Goal: Task Accomplishment & Management: Manage account settings

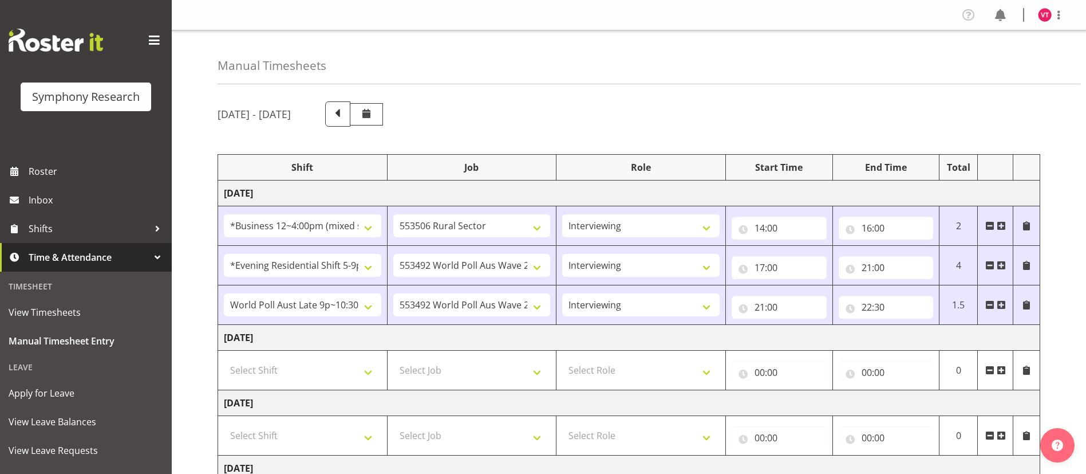
select select "81741"
select select "10587"
select select "47"
select select "48116"
select select "10499"
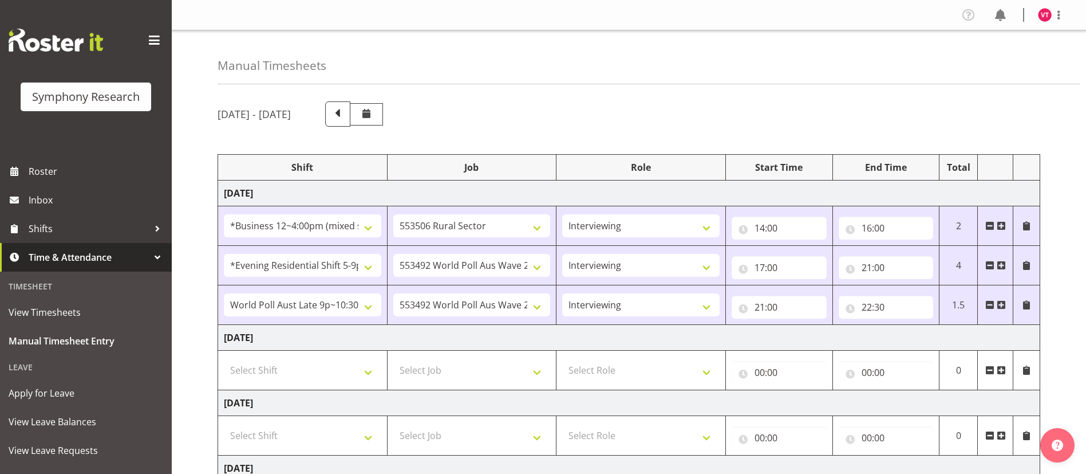
select select "47"
select select "57511"
select select "10499"
select select "47"
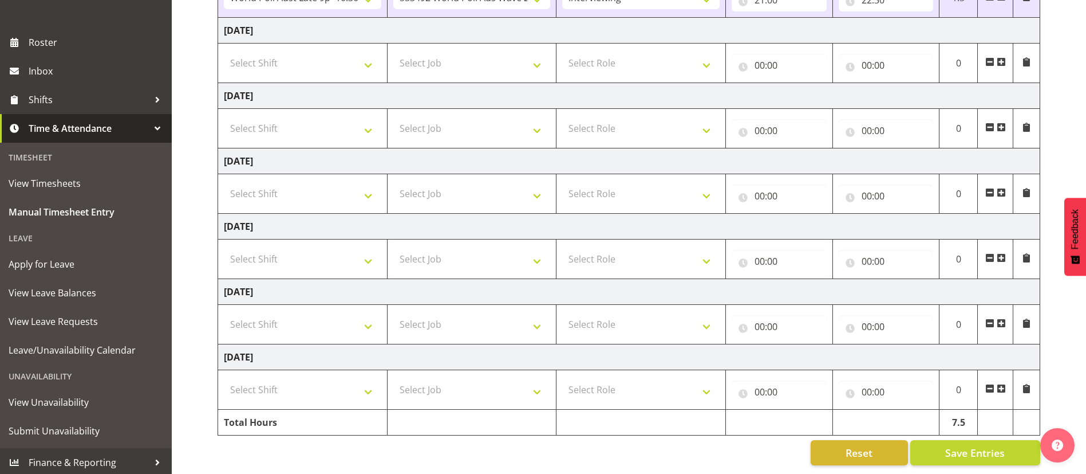
scroll to position [132, 0]
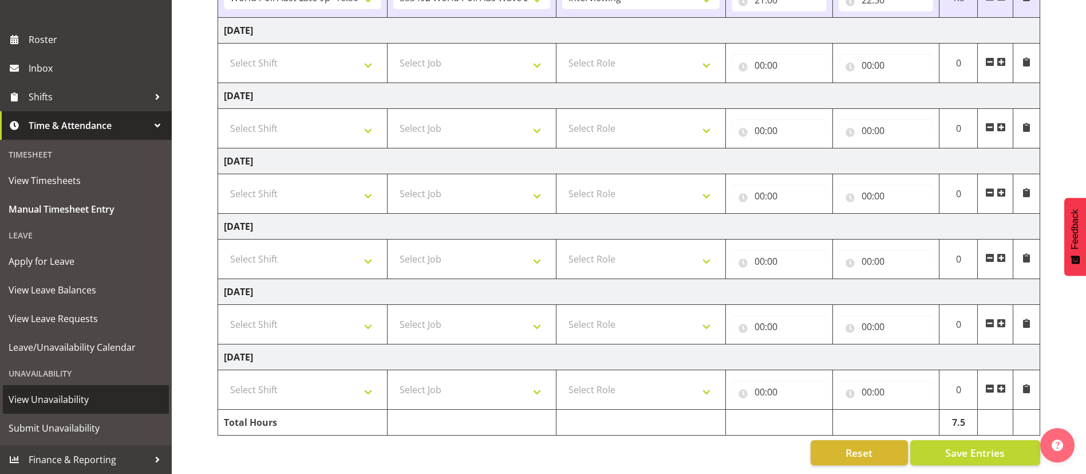
click at [61, 404] on span "View Unavailability" at bounding box center [86, 399] width 155 height 17
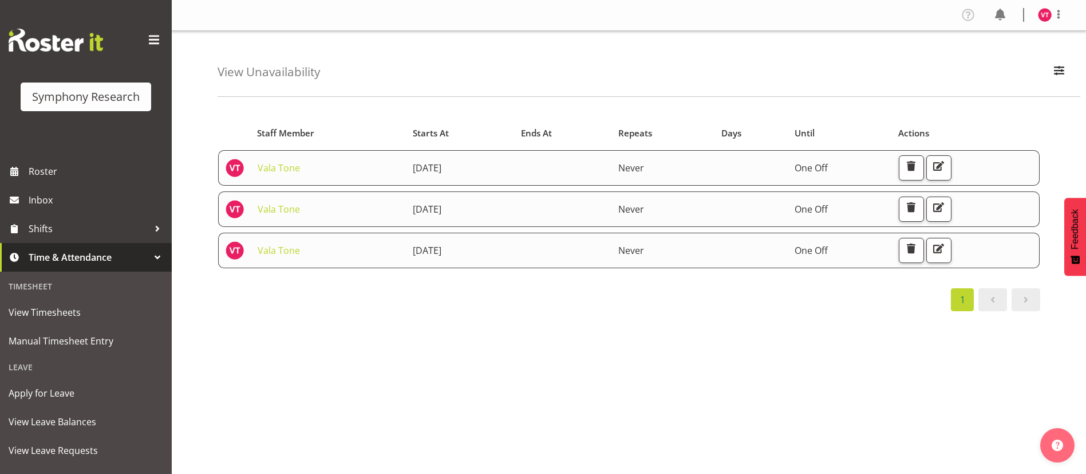
scroll to position [132, 0]
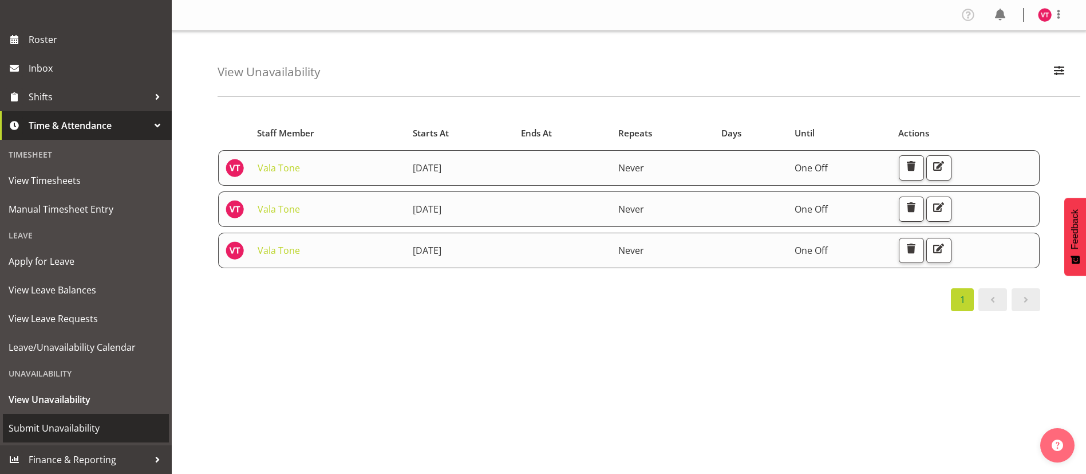
click at [66, 434] on span "Submit Unavailability" at bounding box center [86, 427] width 155 height 17
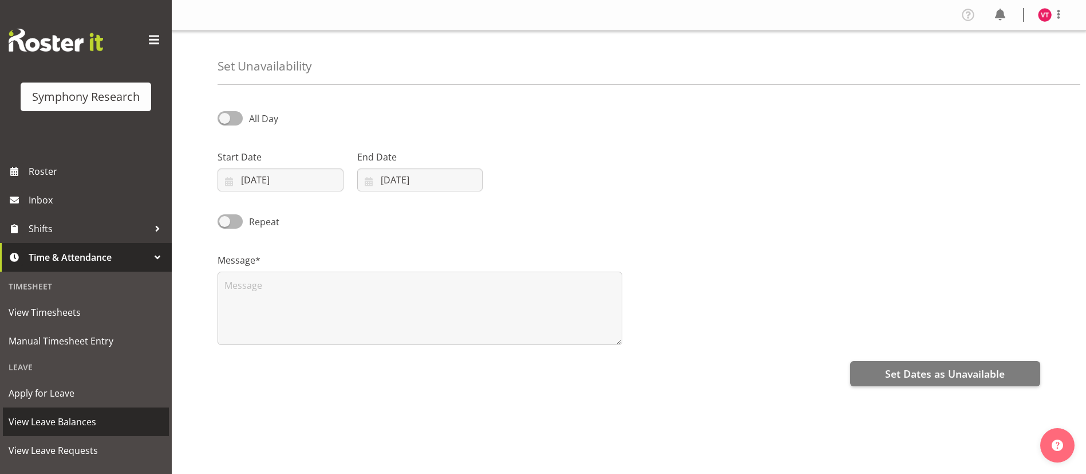
select select "8"
select select "2025"
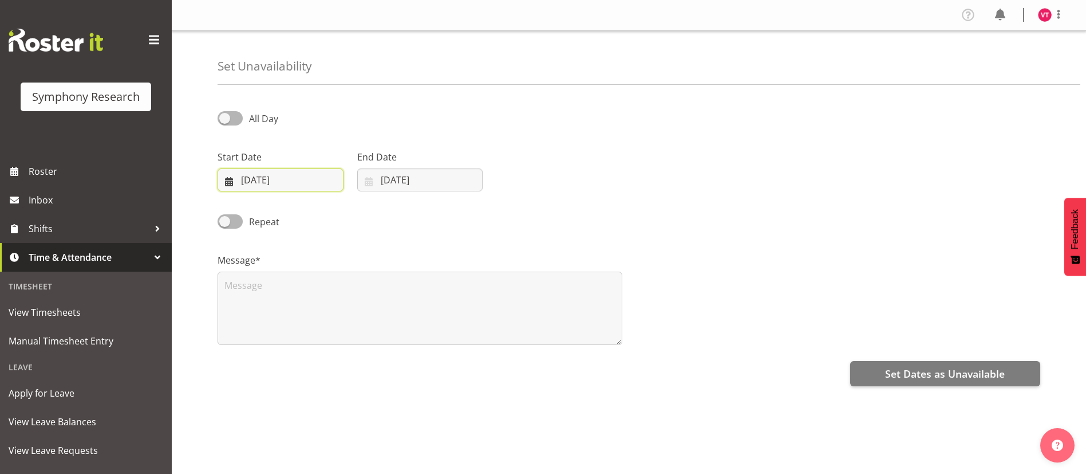
click at [286, 180] on input "25/09/2025" at bounding box center [281, 179] width 126 height 23
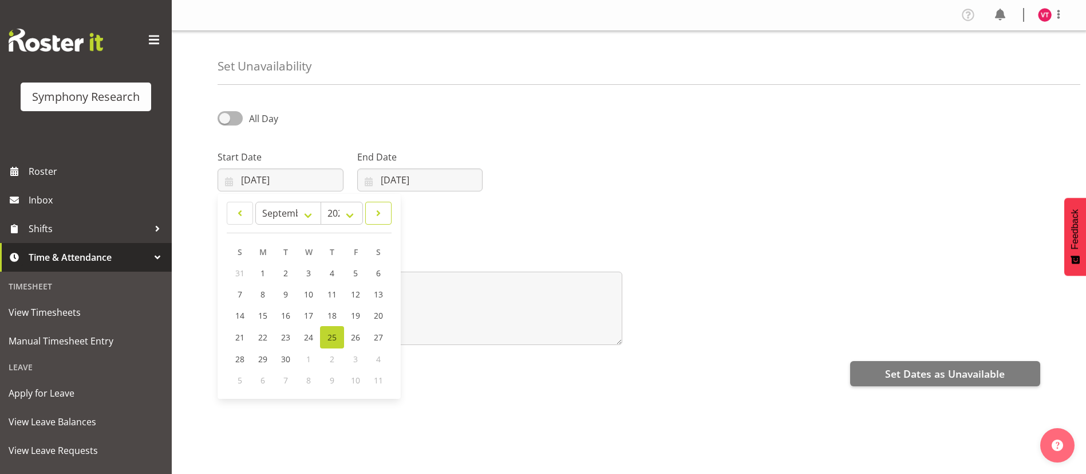
click at [380, 212] on span at bounding box center [378, 213] width 11 height 14
select select "9"
click at [238, 294] on span "5" at bounding box center [240, 294] width 5 height 11
type input "05/10/2025"
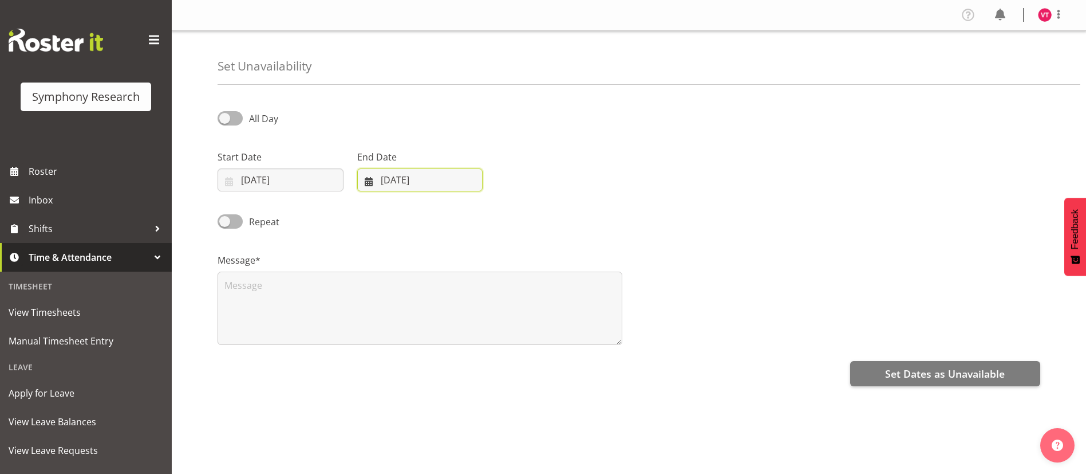
click at [405, 177] on input "25/09/2025" at bounding box center [420, 179] width 126 height 23
click at [525, 207] on link at bounding box center [517, 213] width 29 height 23
select select "9"
click at [382, 291] on span "5" at bounding box center [380, 294] width 5 height 11
type input "05/10/2025"
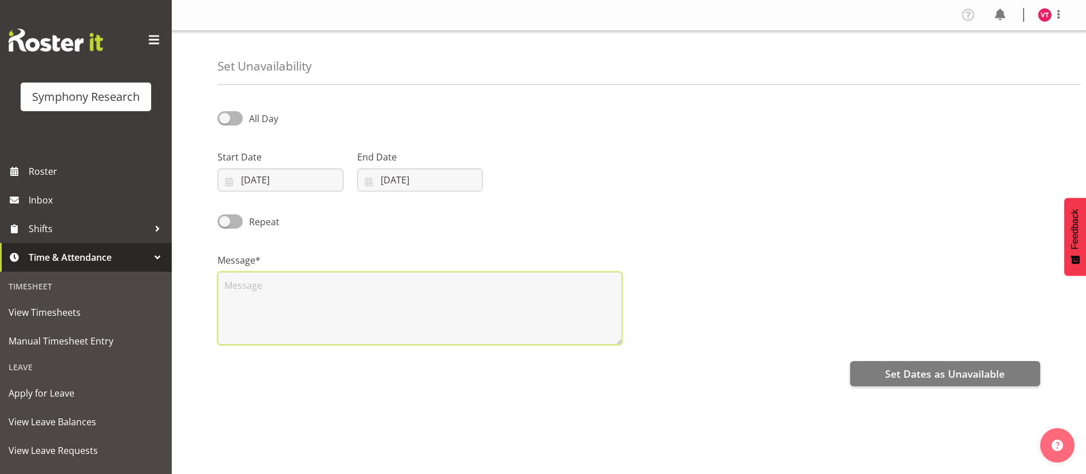
click at [236, 288] on textarea at bounding box center [420, 307] width 405 height 73
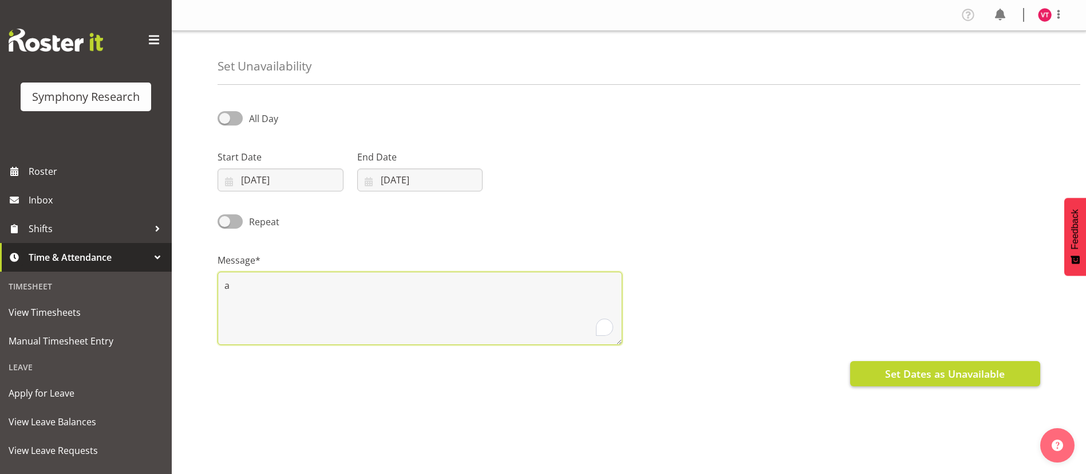
type textarea "a"
click at [995, 372] on span "Set Dates as Unavailable" at bounding box center [945, 373] width 120 height 15
